Goal: Find specific page/section: Find specific page/section

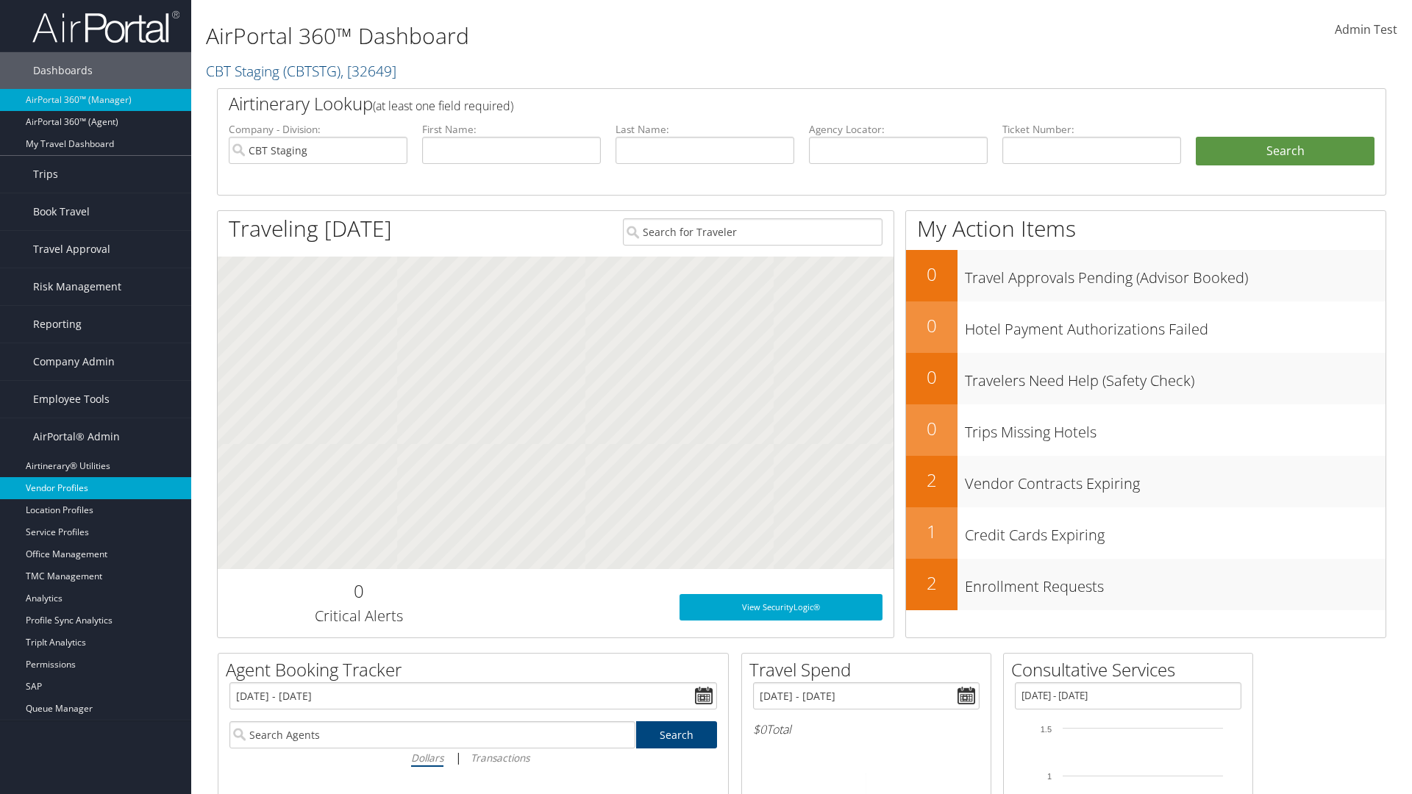
click at [96, 488] on link "Vendor Profiles" at bounding box center [95, 488] width 191 height 22
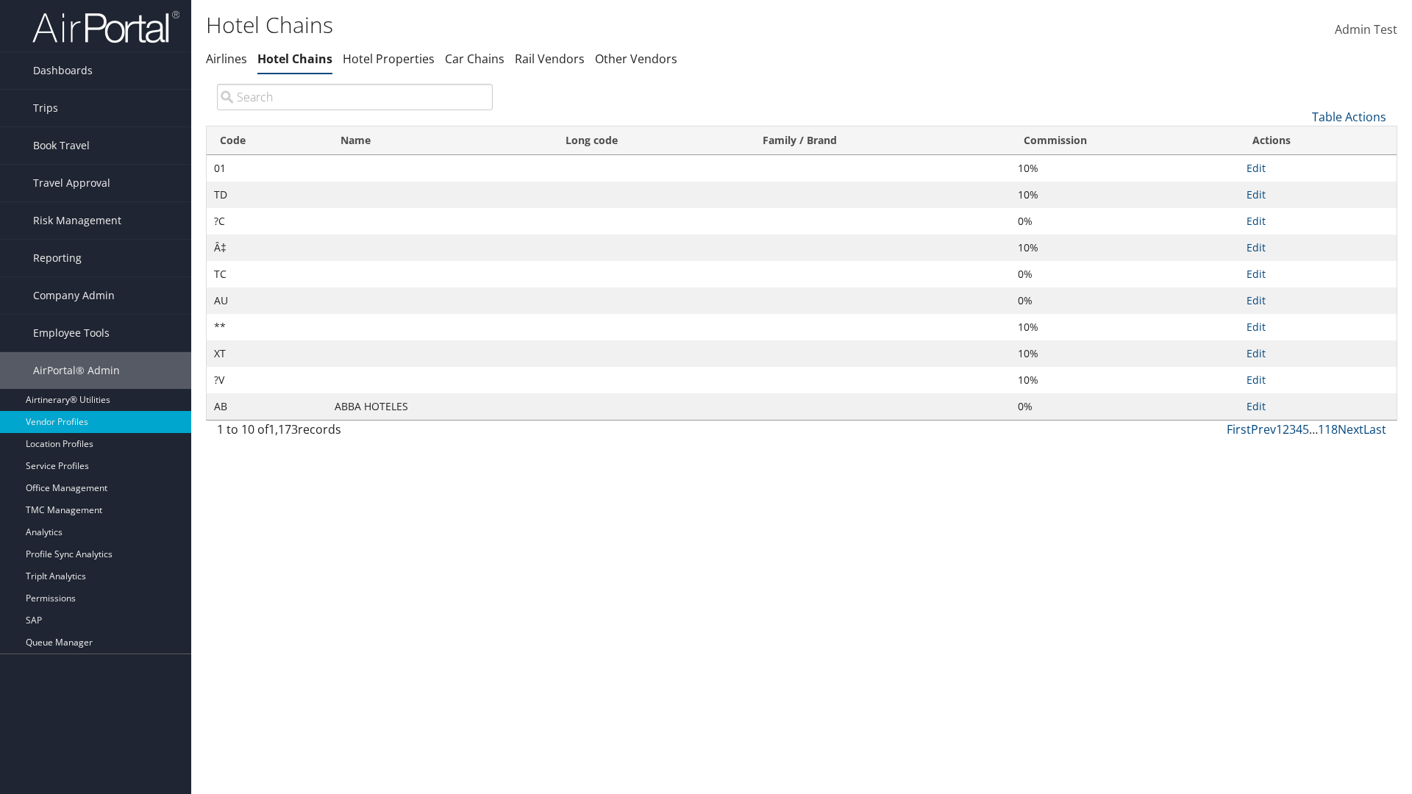
click at [1124, 140] on th "Commission" at bounding box center [1124, 140] width 229 height 29
click at [440, 140] on th "Name" at bounding box center [439, 140] width 225 height 29
click at [1349, 116] on link "Table Actions" at bounding box center [1349, 117] width 74 height 16
